Goal: Information Seeking & Learning: Learn about a topic

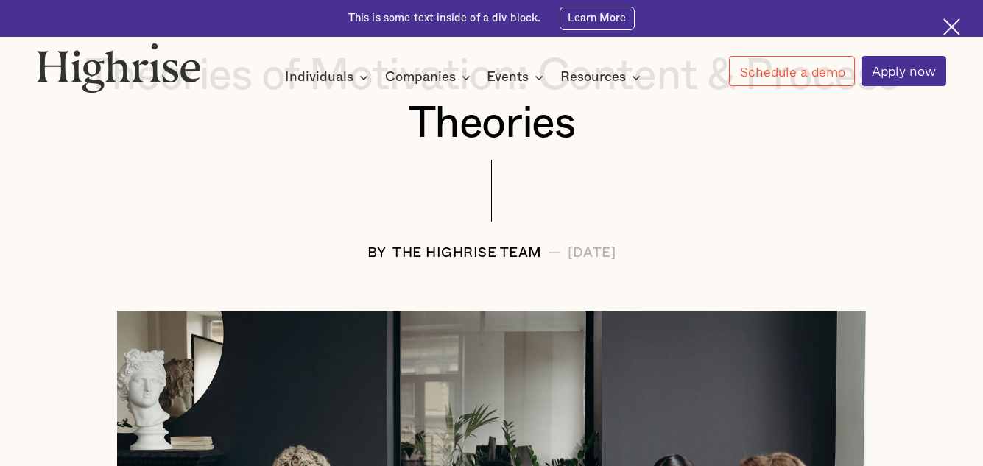
scroll to position [294, 0]
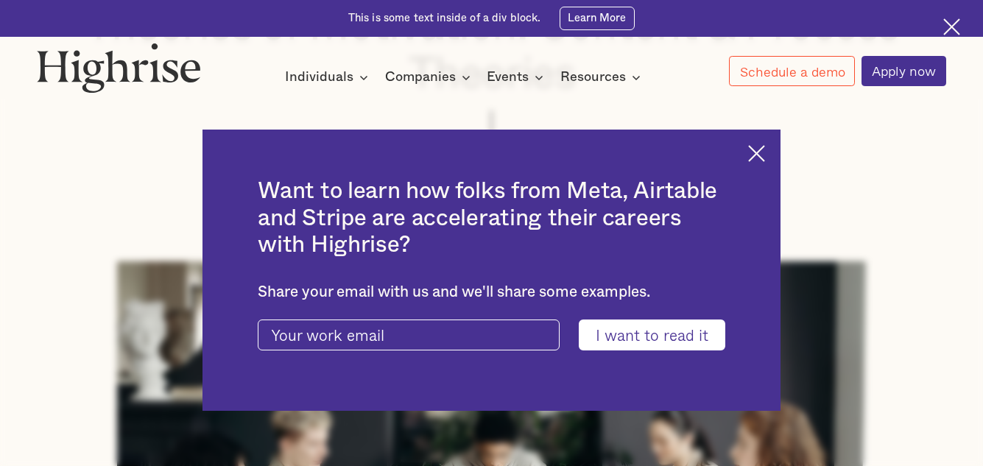
click at [765, 154] on img at bounding box center [756, 153] width 17 height 17
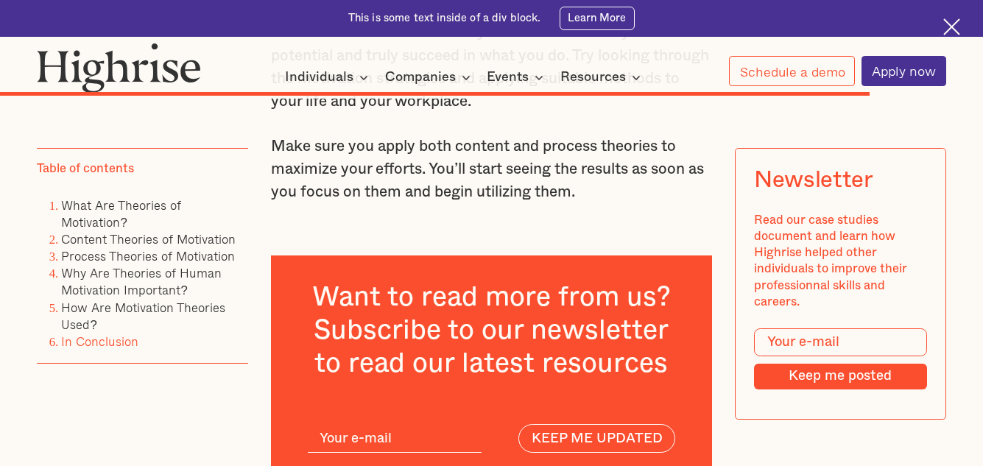
scroll to position [8760, 0]
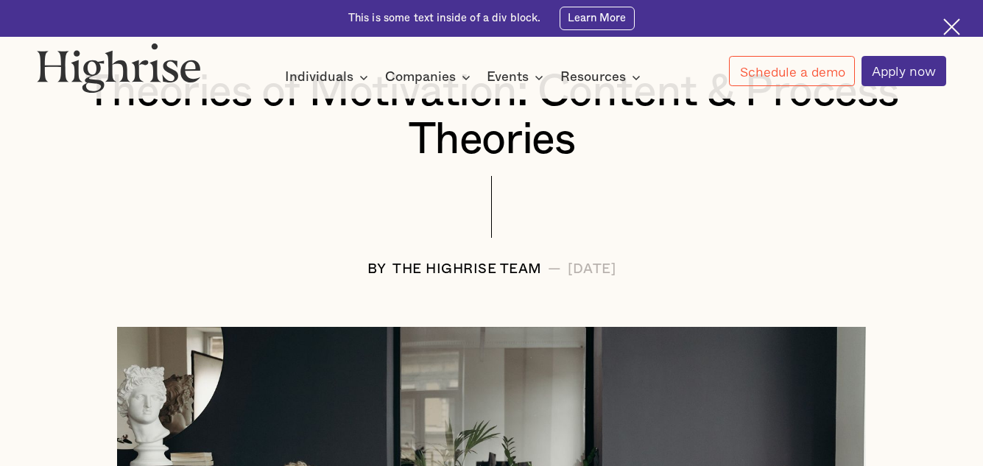
scroll to position [228, 0]
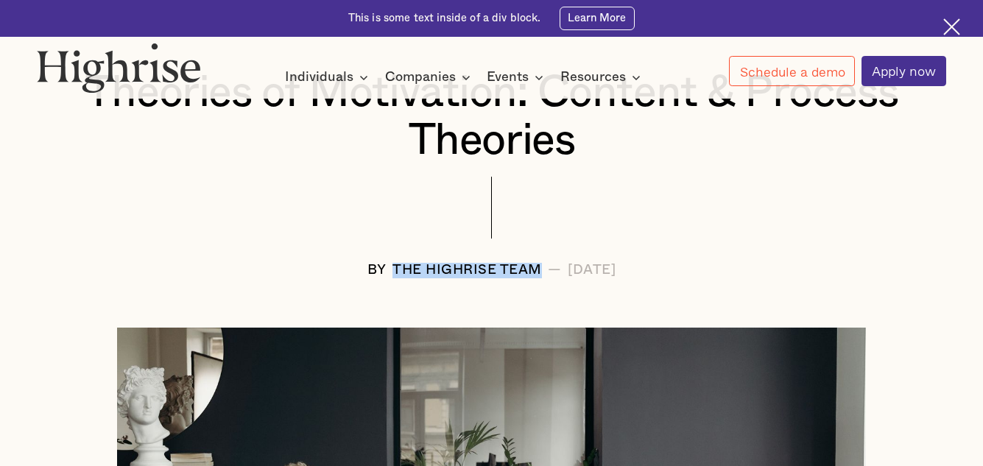
drag, startPoint x: 342, startPoint y: 276, endPoint x: 486, endPoint y: 273, distance: 143.6
click at [486, 273] on div "The Highrise Team" at bounding box center [466, 270] width 149 height 15
copy div "The Highrise Team"
